Goal: Go to known website: Go to known website

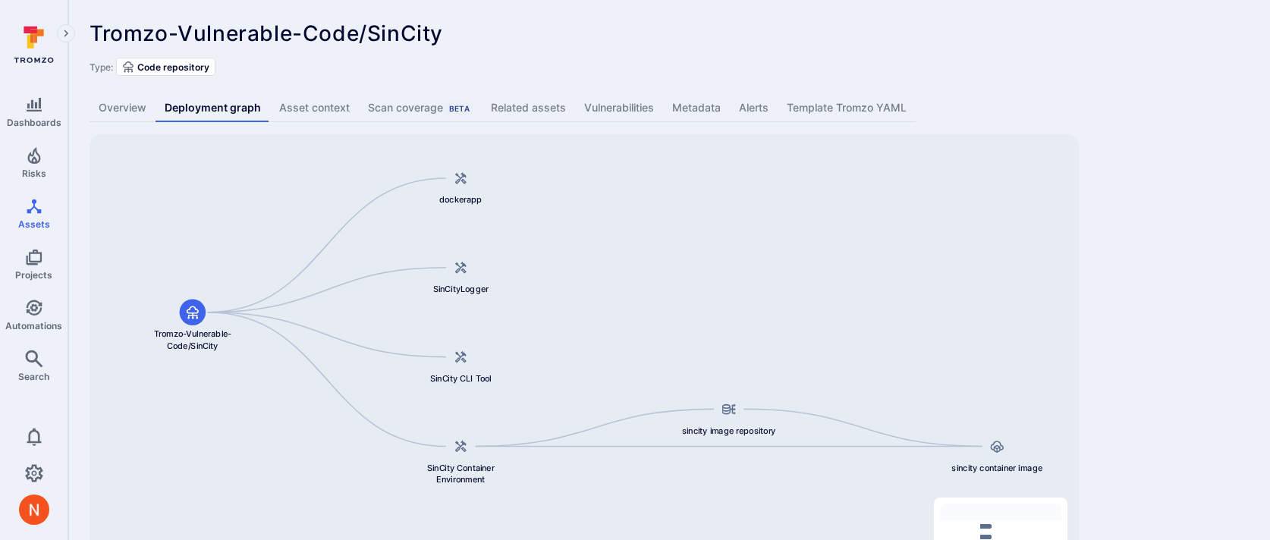
scroll to position [93, 0]
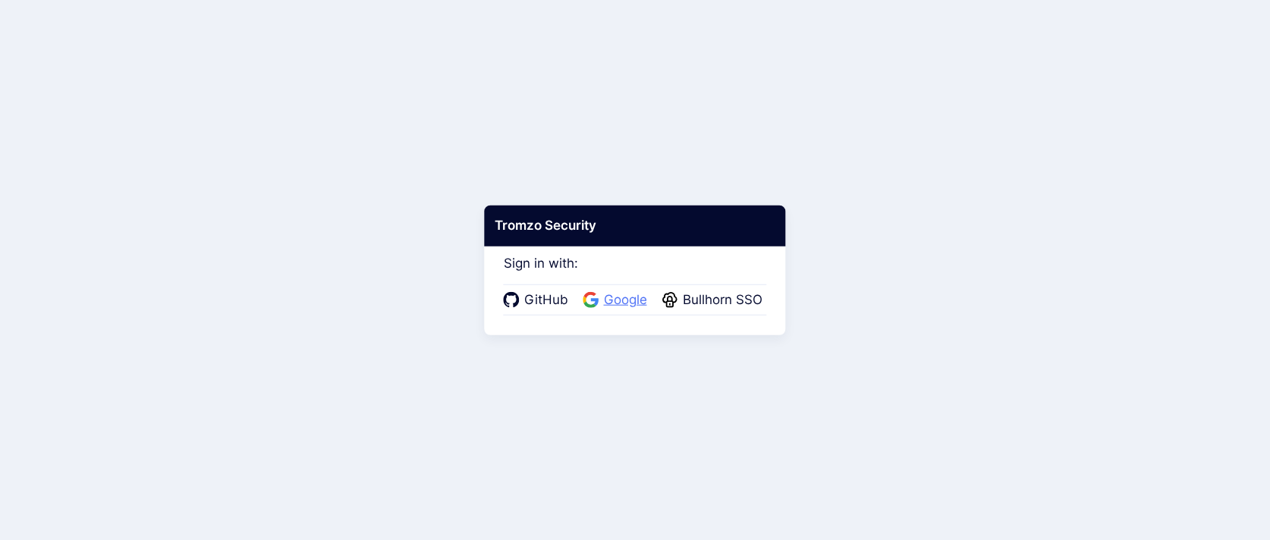
click at [605, 294] on span "Google" at bounding box center [625, 300] width 52 height 20
